Goal: Task Accomplishment & Management: Manage account settings

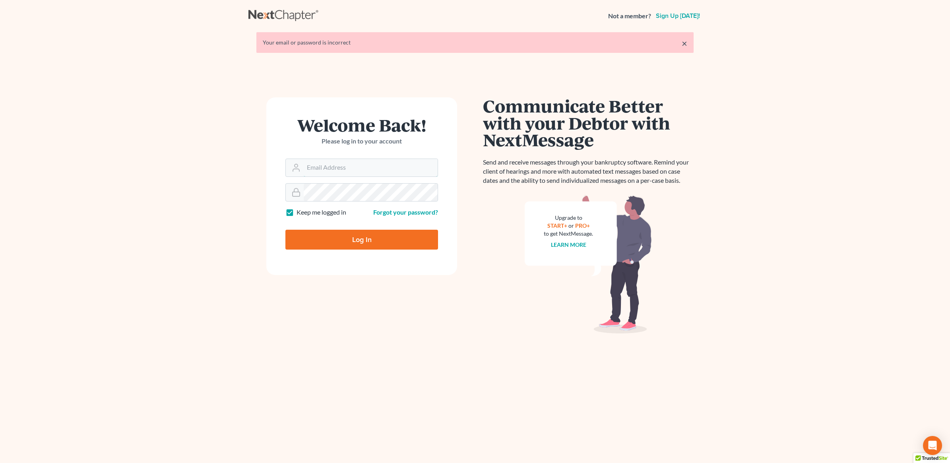
type input "[PERSON_NAME][EMAIL_ADDRESS][DOMAIN_NAME]"
click at [363, 239] on input "Log In" at bounding box center [361, 240] width 153 height 20
type input "Thinking..."
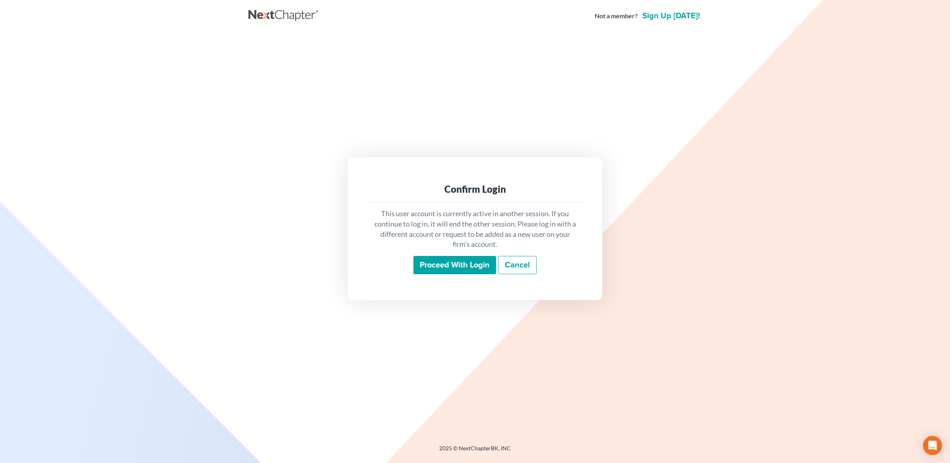
click at [422, 265] on input "Proceed with login" at bounding box center [454, 265] width 83 height 18
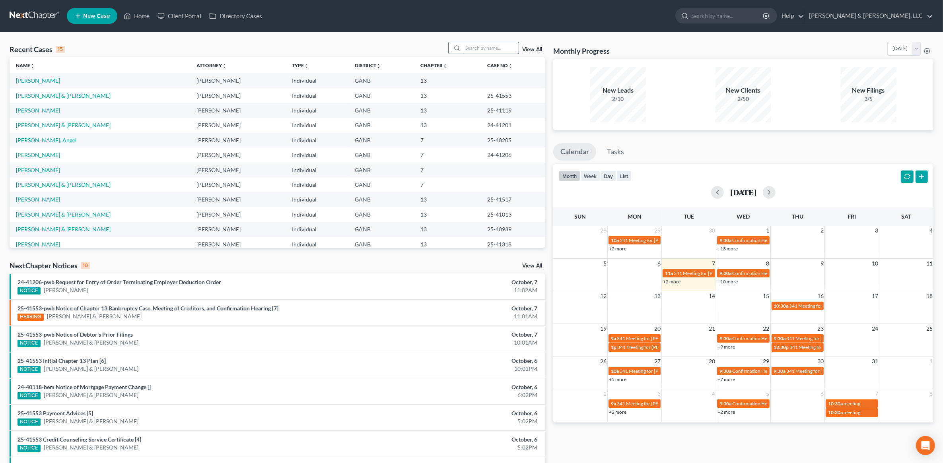
click at [489, 43] on input "search" at bounding box center [491, 48] width 56 height 12
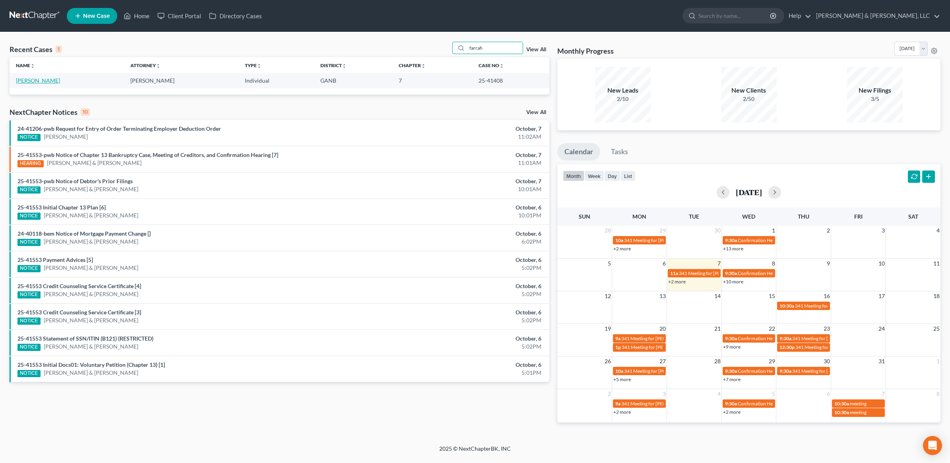
type input "farrah"
click at [51, 80] on link "Williams, Farrah" at bounding box center [38, 80] width 44 height 7
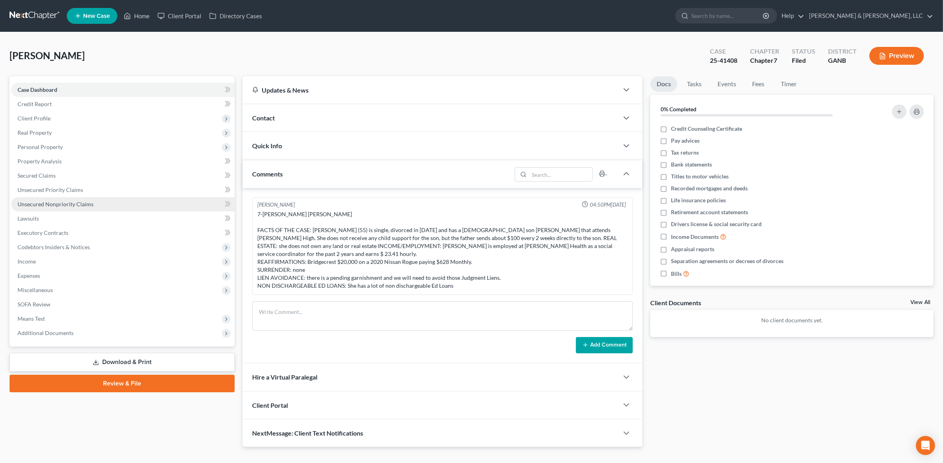
click at [72, 207] on span "Unsecured Nonpriority Claims" at bounding box center [55, 204] width 76 height 7
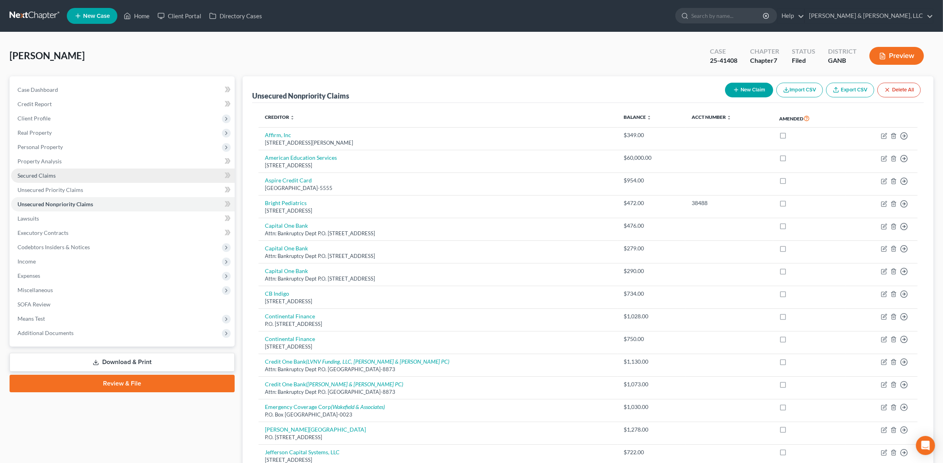
click at [44, 175] on span "Secured Claims" at bounding box center [36, 175] width 38 height 7
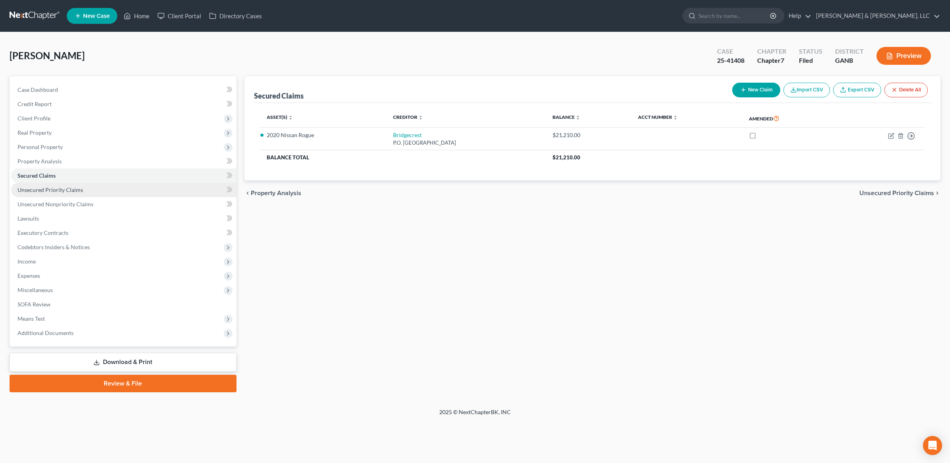
click at [44, 183] on link "Unsecured Priority Claims" at bounding box center [123, 190] width 225 height 14
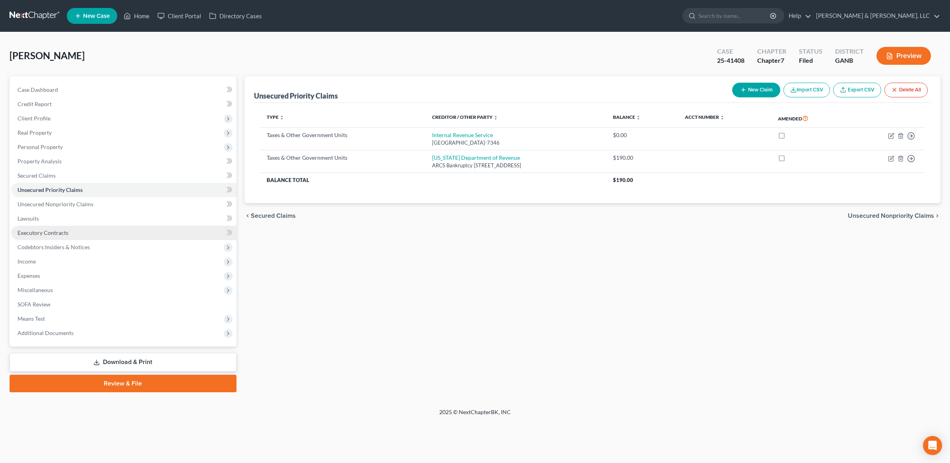
click at [47, 229] on span "Executory Contracts" at bounding box center [42, 232] width 51 height 7
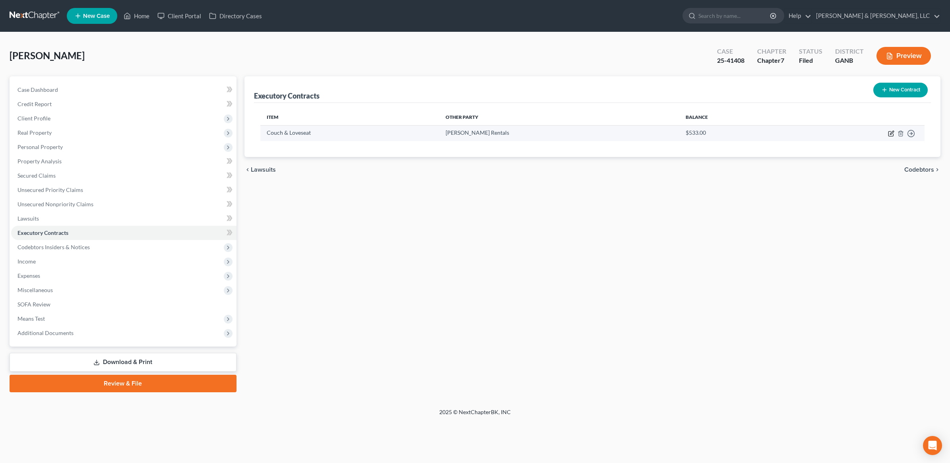
click at [889, 135] on icon "button" at bounding box center [891, 133] width 6 height 6
select select "0"
select select "10"
select select "0"
select select "2"
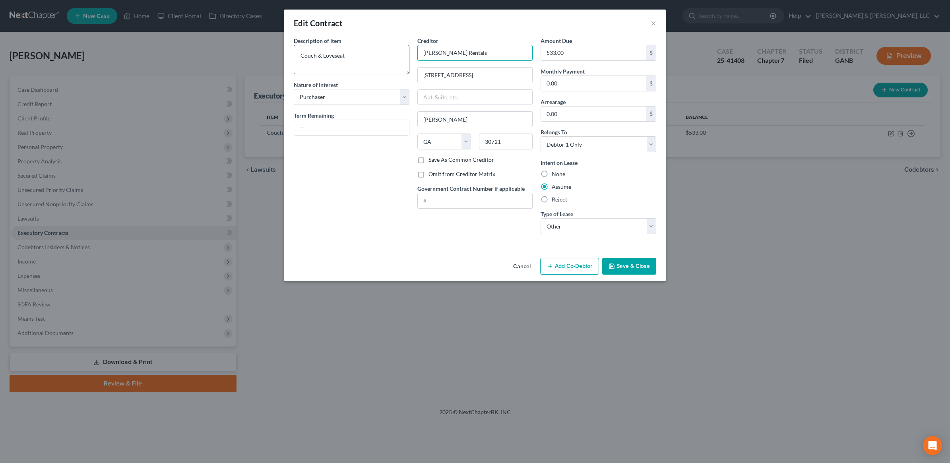
drag, startPoint x: 466, startPoint y: 50, endPoint x: 376, endPoint y: 61, distance: 90.4
click at [376, 61] on div "Description of non-residential real property * Description of Item * Couch & Lo…" at bounding box center [475, 139] width 371 height 204
type input "Aaron"
click at [478, 101] on input "text" at bounding box center [475, 97] width 115 height 15
type input "Suite 23"
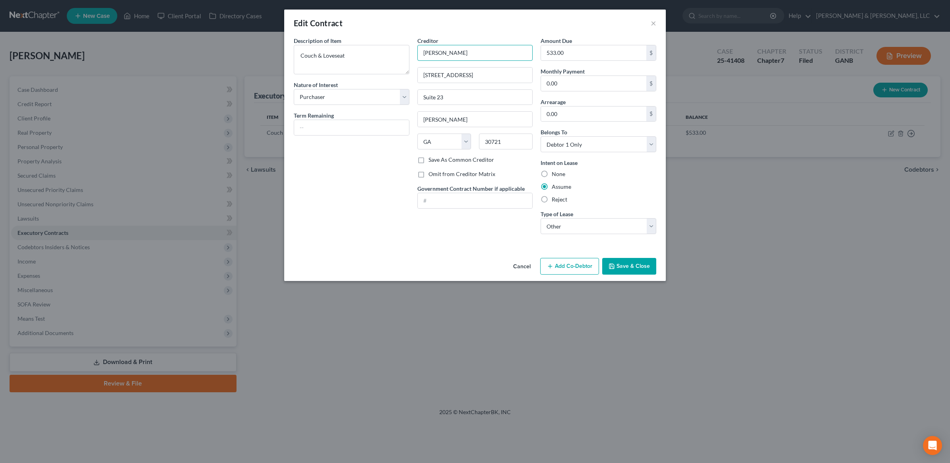
click at [456, 53] on input "Aaron" at bounding box center [475, 53] width 116 height 16
type input "Aarons Rent to Own"
click at [638, 258] on div "Cancel Add Co-Debtor Save & Close" at bounding box center [475, 268] width 382 height 26
click at [641, 263] on button "Save & Close" at bounding box center [629, 266] width 54 height 17
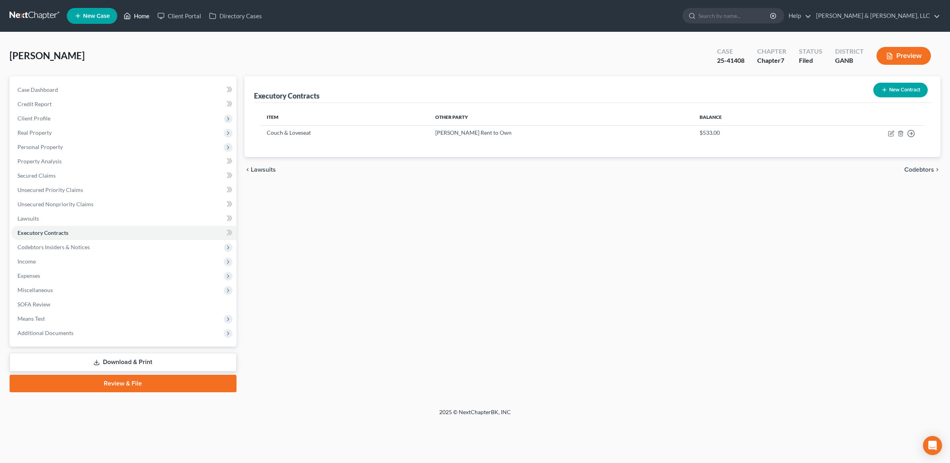
click at [136, 17] on link "Home" at bounding box center [137, 16] width 34 height 14
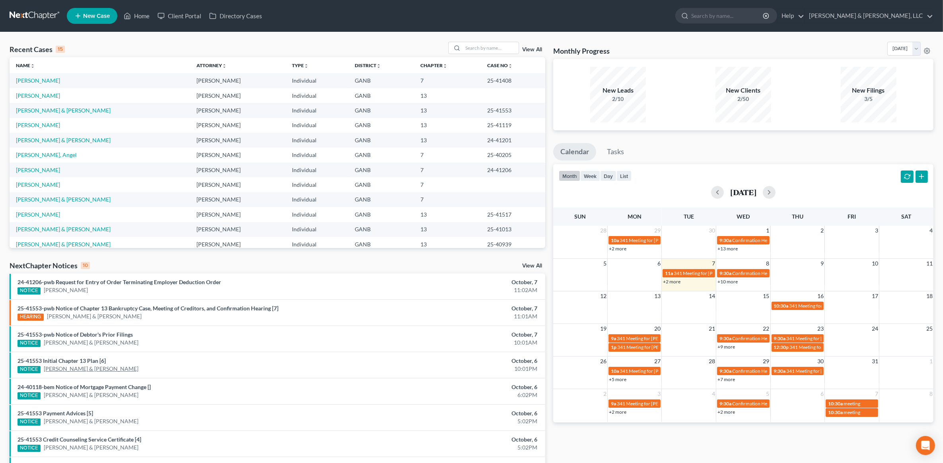
click at [92, 366] on link "Scottie Odom & Robin Odom" at bounding box center [91, 369] width 95 height 8
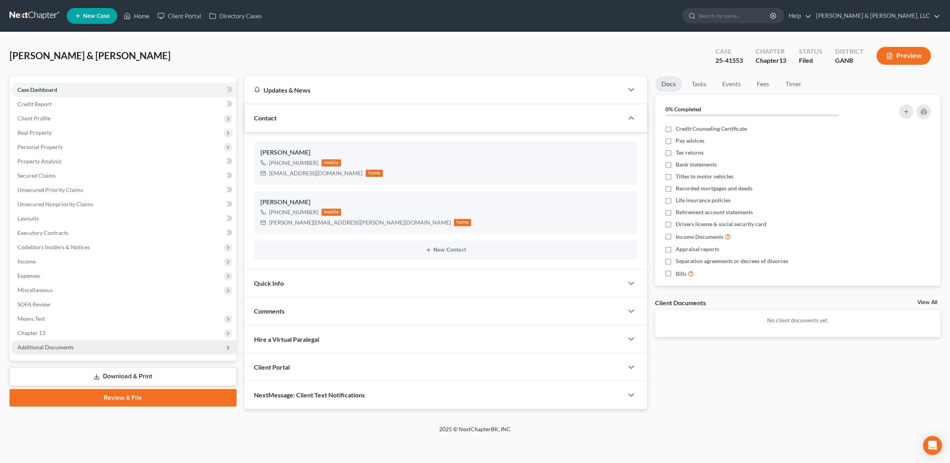
click at [60, 346] on span "Additional Documents" at bounding box center [45, 347] width 56 height 7
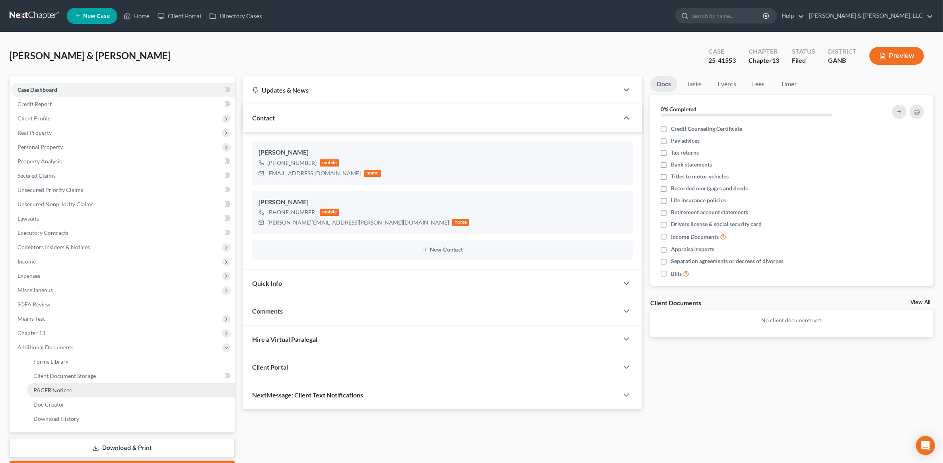
click at [69, 392] on span "PACER Notices" at bounding box center [52, 390] width 38 height 7
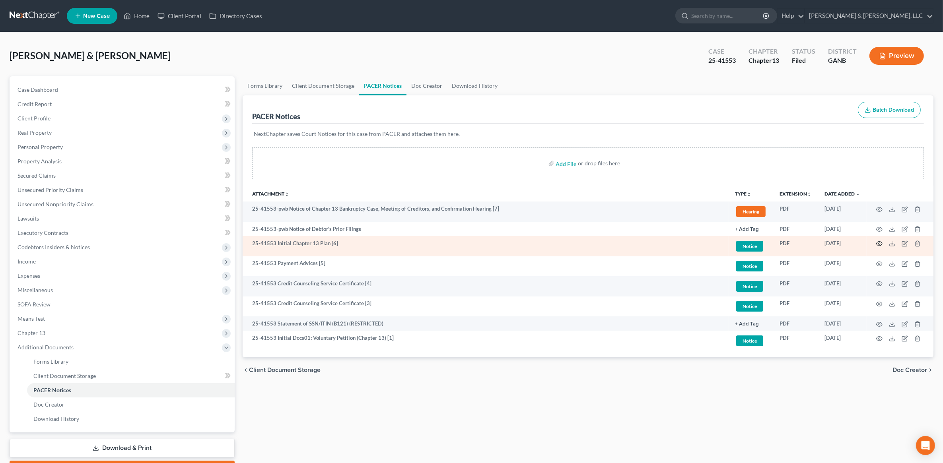
click at [880, 243] on circle "button" at bounding box center [879, 244] width 2 height 2
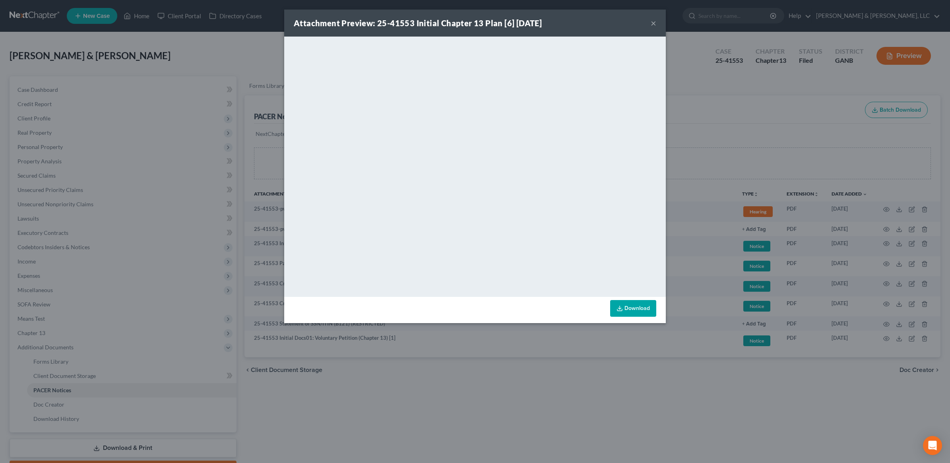
click at [217, 147] on div "Attachment Preview: 25-41553 Initial Chapter 13 Plan [6] 10/06/2025 × <object n…" at bounding box center [475, 231] width 950 height 463
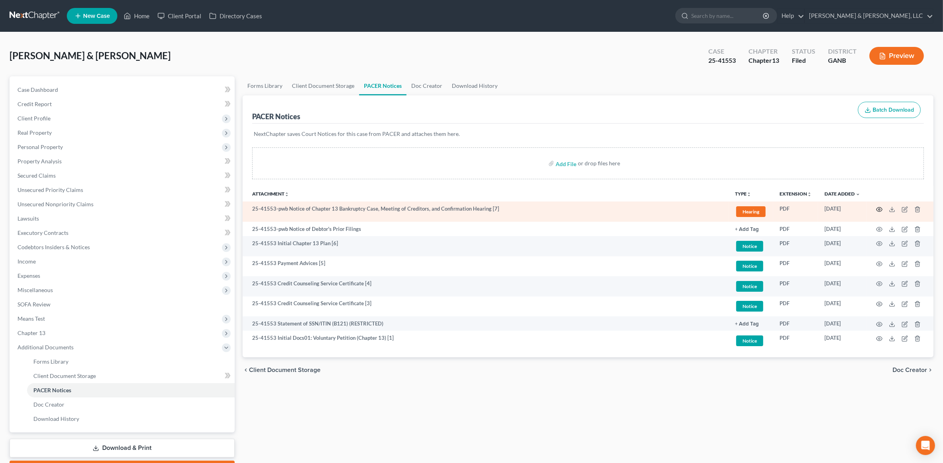
click at [877, 211] on icon "button" at bounding box center [879, 209] width 6 height 6
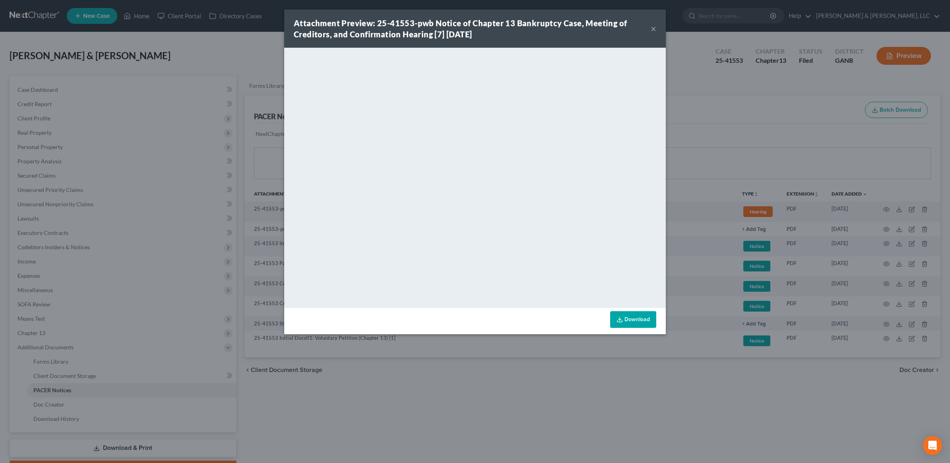
click at [652, 32] on button "×" at bounding box center [654, 29] width 6 height 10
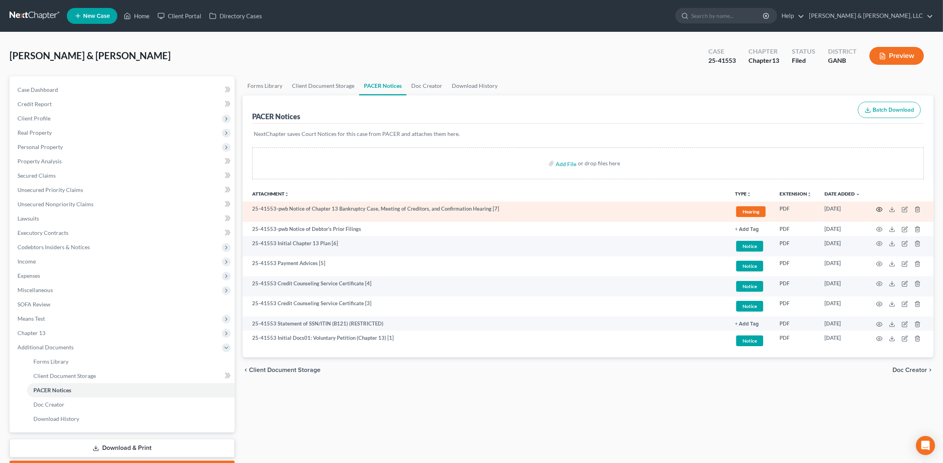
click at [881, 208] on icon "button" at bounding box center [879, 209] width 6 height 6
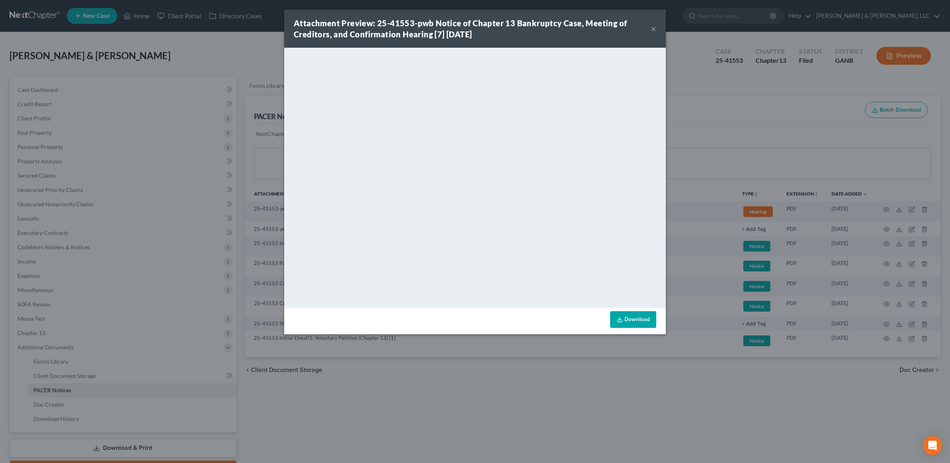
click at [653, 28] on button "×" at bounding box center [654, 29] width 6 height 10
